Goal: Task Accomplishment & Management: Complete application form

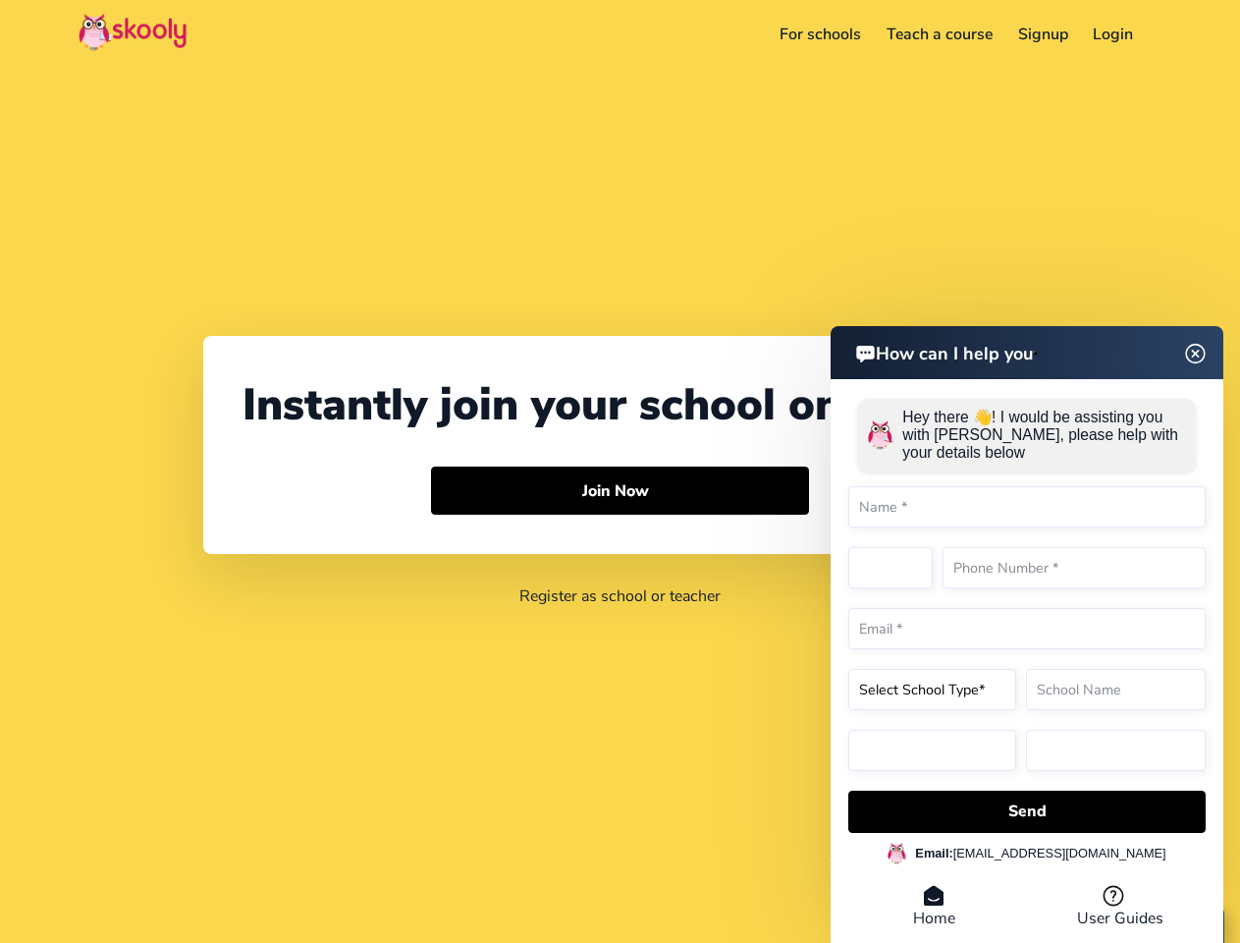
select select "1"
select select "[GEOGRAPHIC_DATA]"
select select "America/New_York"
click at [620, 471] on button "Join Now Arrow Forward" at bounding box center [620, 490] width 378 height 49
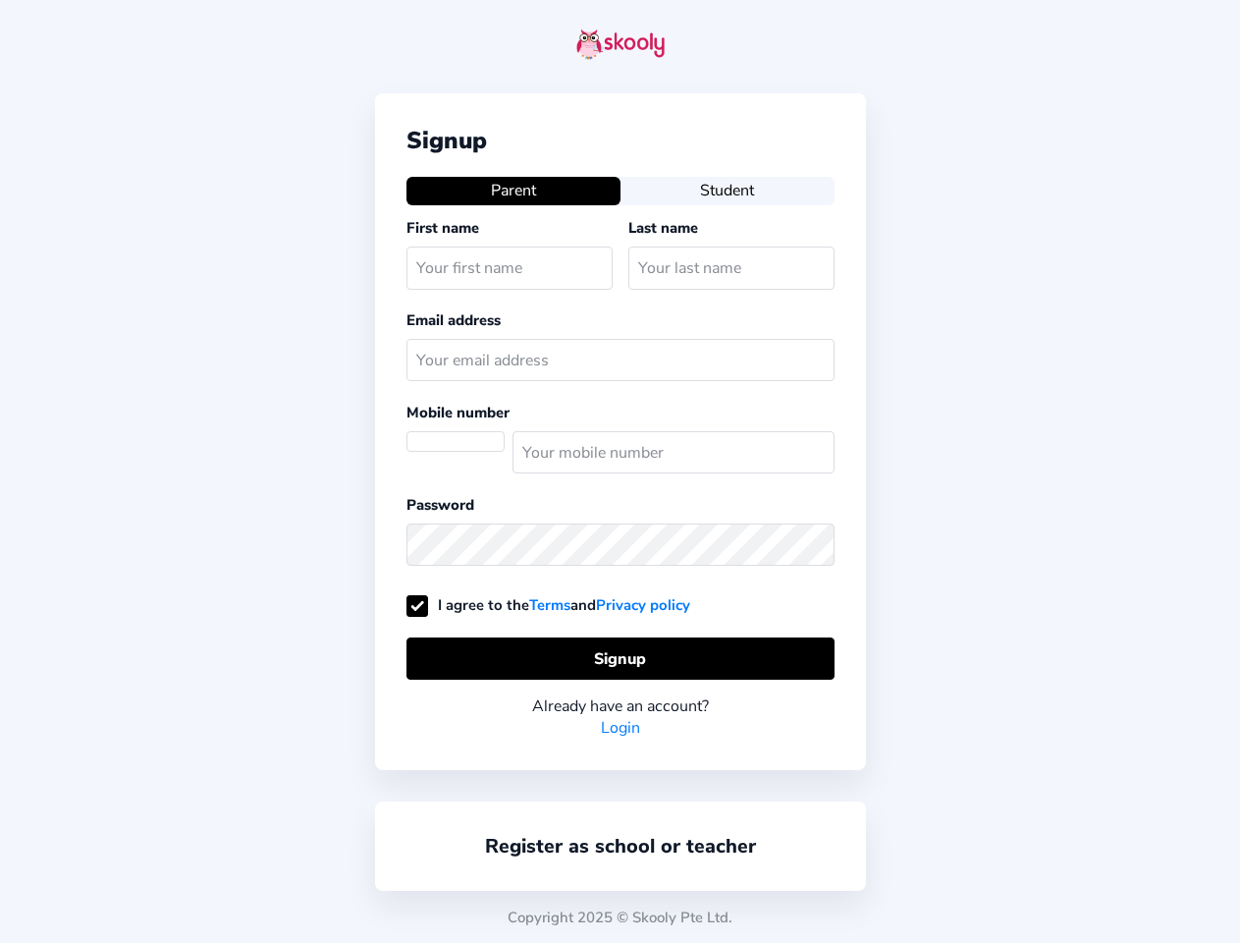
click at [620, 491] on div "Signup Parent Student First name Last name Email address Mobile number Password…" at bounding box center [620, 431] width 491 height 677
click at [1027, 810] on div "Signup Parent Student First name Last name Email address Mobile number Password…" at bounding box center [620, 471] width 1240 height 943
click at [1027, 811] on div "Signup Parent Student First name Last name Email address Mobile number Password…" at bounding box center [620, 471] width 1240 height 943
click at [934, 906] on div "Copyright 2025 © Skooly Pte Ltd." at bounding box center [620, 917] width 1240 height 51
